Goal: Obtain resource: Download file/media

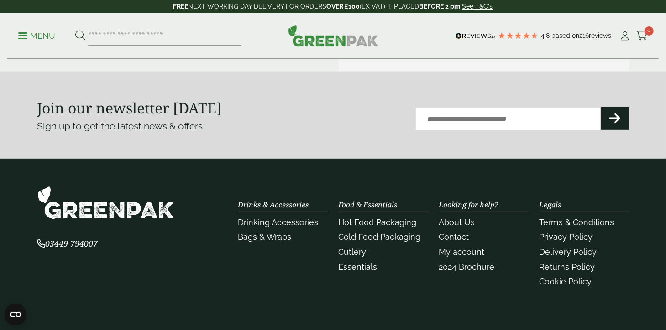
scroll to position [486, 0]
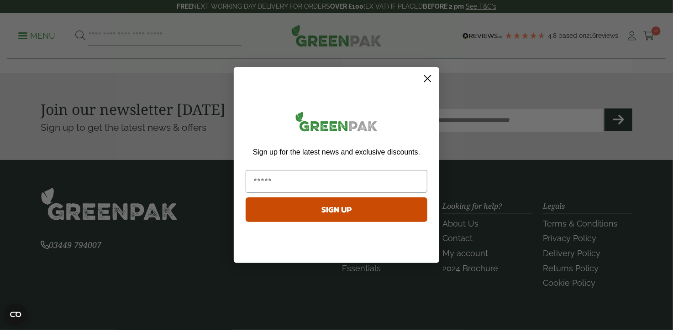
drag, startPoint x: 668, startPoint y: 29, endPoint x: 643, endPoint y: 47, distance: 31.0
click at [429, 74] on circle "Close dialog" at bounding box center [427, 78] width 15 height 15
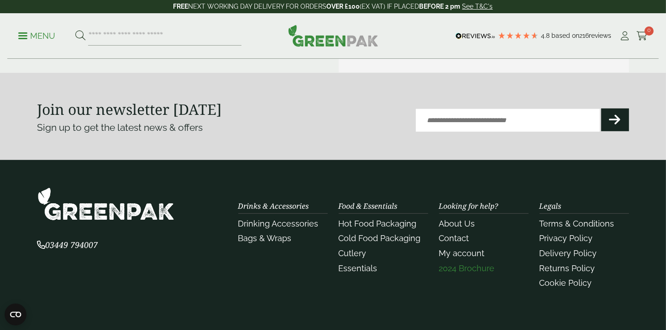
click at [463, 268] on link "2024 Brochure" at bounding box center [467, 269] width 56 height 10
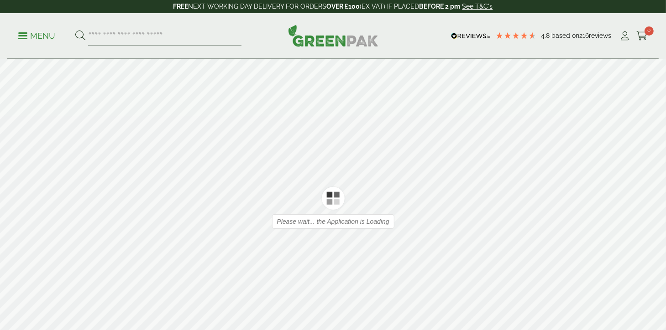
type input "*"
type input "**"
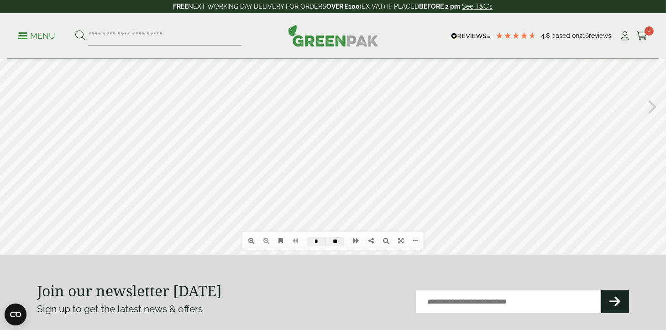
scroll to position [102, 0]
drag, startPoint x: 656, startPoint y: 85, endPoint x: 639, endPoint y: 61, distance: 29.9
click at [639, 61] on div at bounding box center [333, 107] width 666 height 298
click at [354, 240] on icon at bounding box center [356, 242] width 6 height 6
type input "*"
